Goal: Transaction & Acquisition: Book appointment/travel/reservation

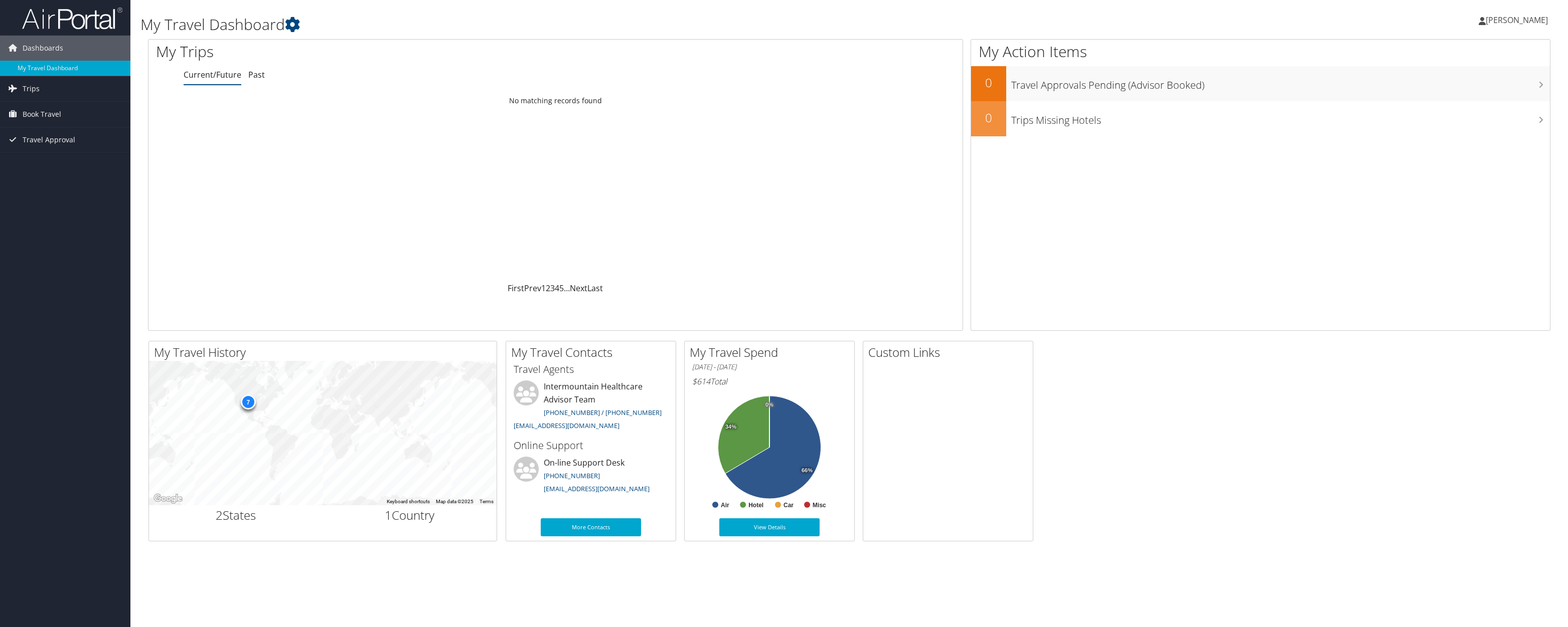
click at [220, 78] on link "Current/Future" at bounding box center [212, 75] width 58 height 11
click at [27, 124] on span "Book Travel" at bounding box center [41, 114] width 39 height 25
click at [26, 120] on span "Book Travel" at bounding box center [41, 114] width 39 height 25
click at [30, 115] on span "Book Travel" at bounding box center [41, 114] width 39 height 25
click at [41, 163] on link "Book/Manage Online Trips" at bounding box center [65, 164] width 130 height 15
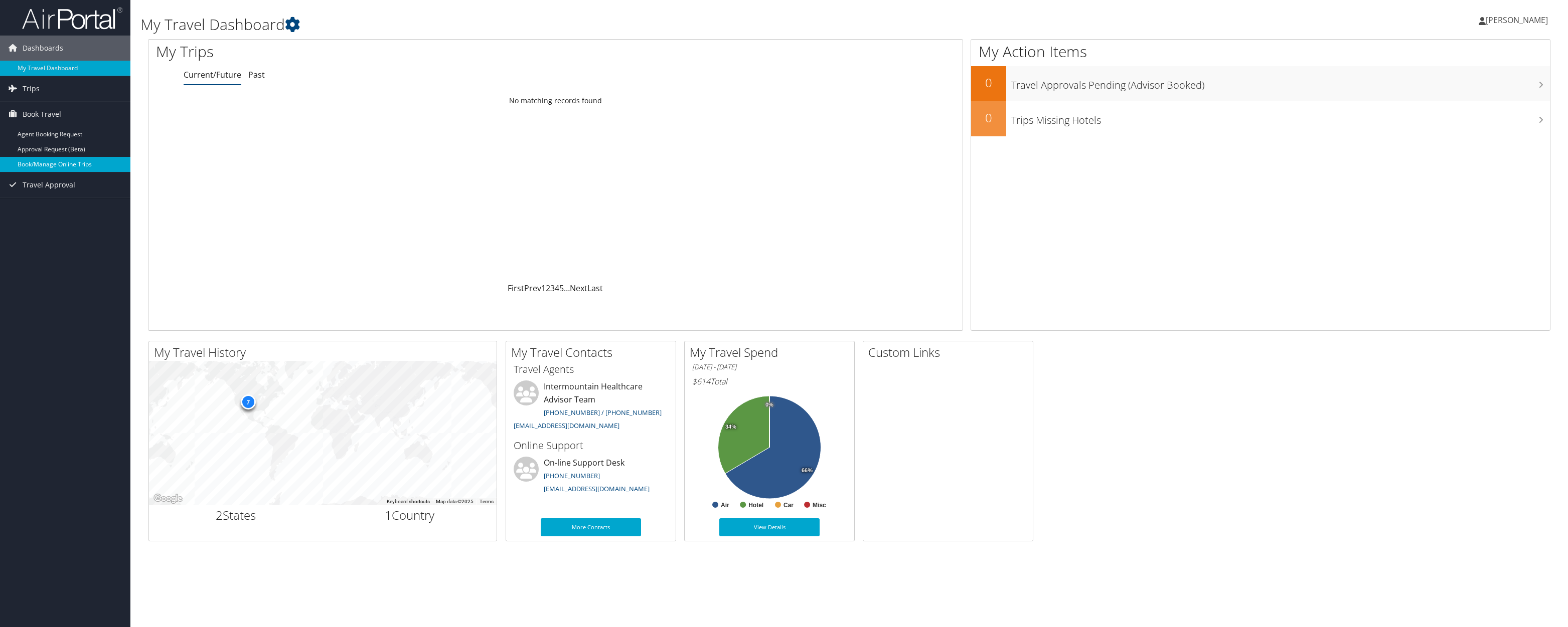
click at [45, 159] on link "Book/Manage Online Trips" at bounding box center [65, 164] width 130 height 15
